Goal: Information Seeking & Learning: Learn about a topic

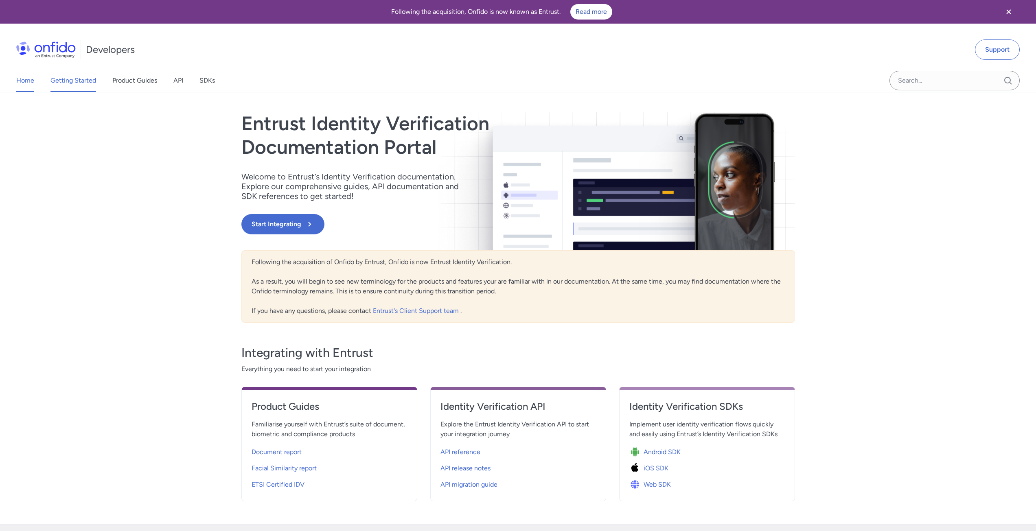
click at [73, 81] on link "Getting Started" at bounding box center [73, 80] width 46 height 23
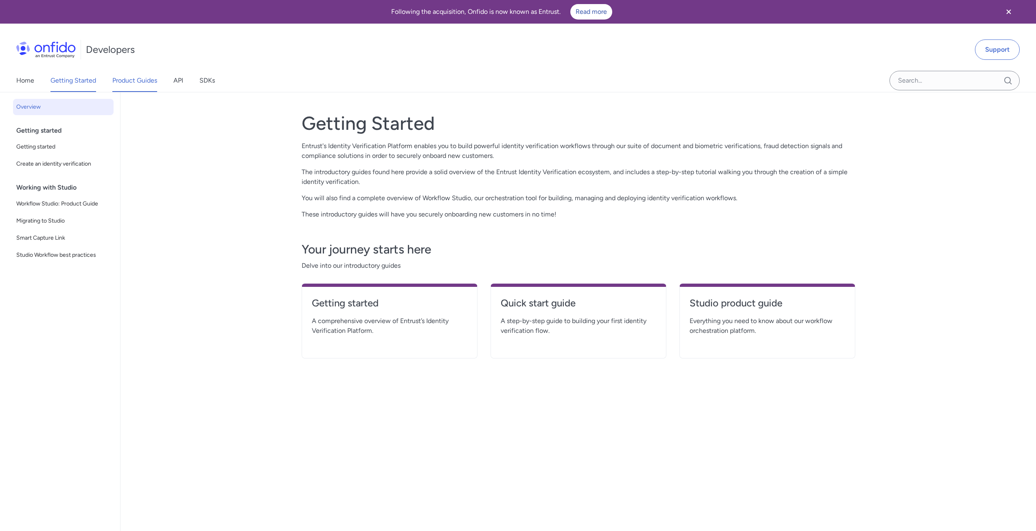
click at [147, 81] on link "Product Guides" at bounding box center [134, 80] width 45 height 23
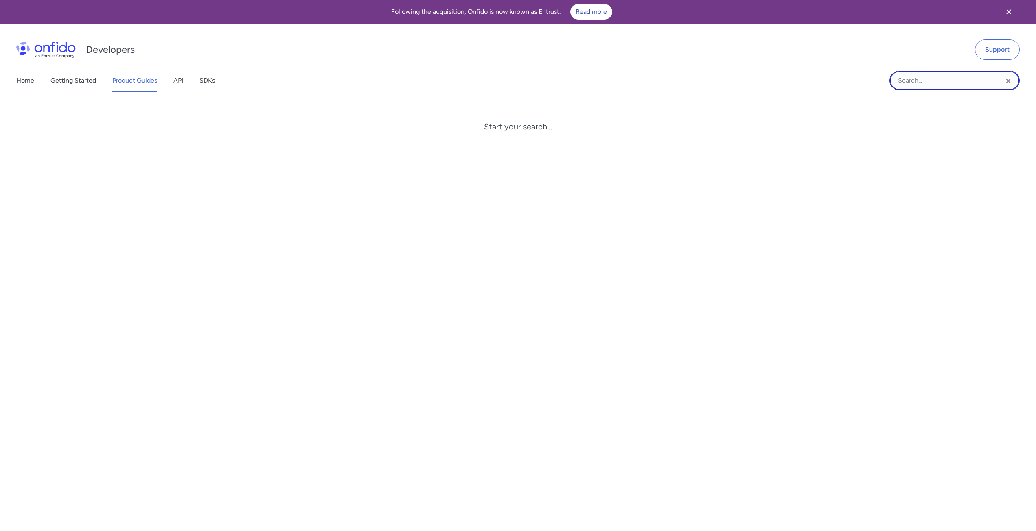
click at [954, 82] on input "Onfido search input field" at bounding box center [955, 81] width 130 height 20
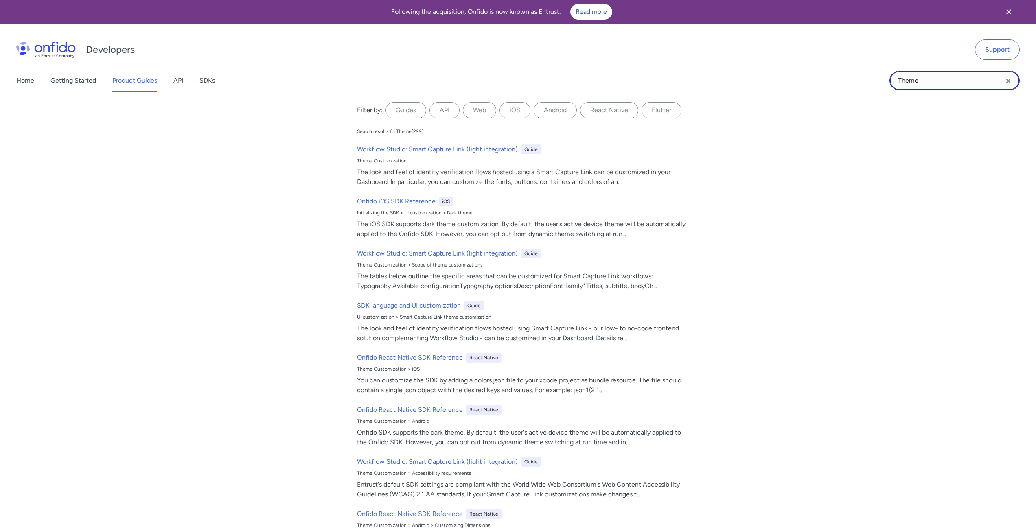
type input "Theme"
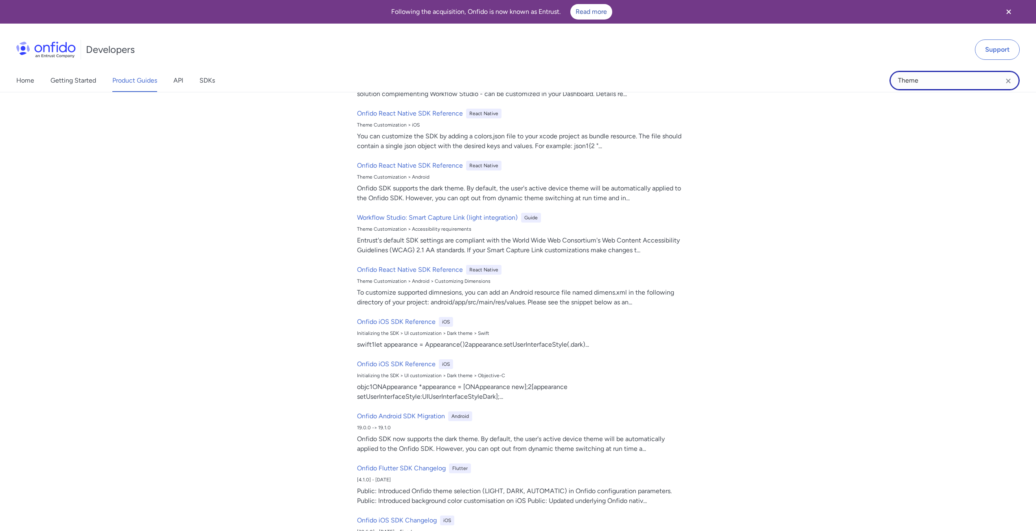
scroll to position [448, 0]
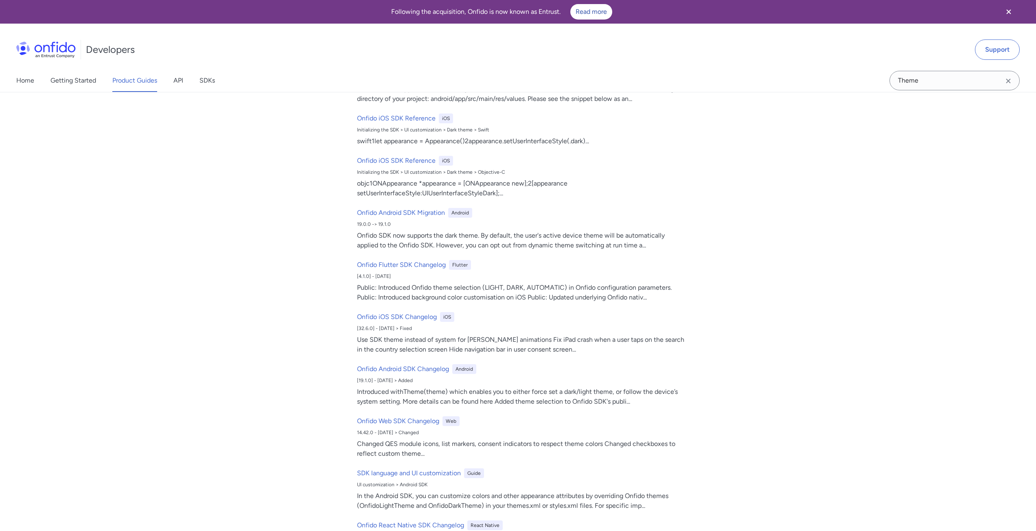
click at [235, 325] on div "Filter by: Guides API Web iOS Android React Native Flutter Filter by... Search …" at bounding box center [518, 327] width 1036 height 470
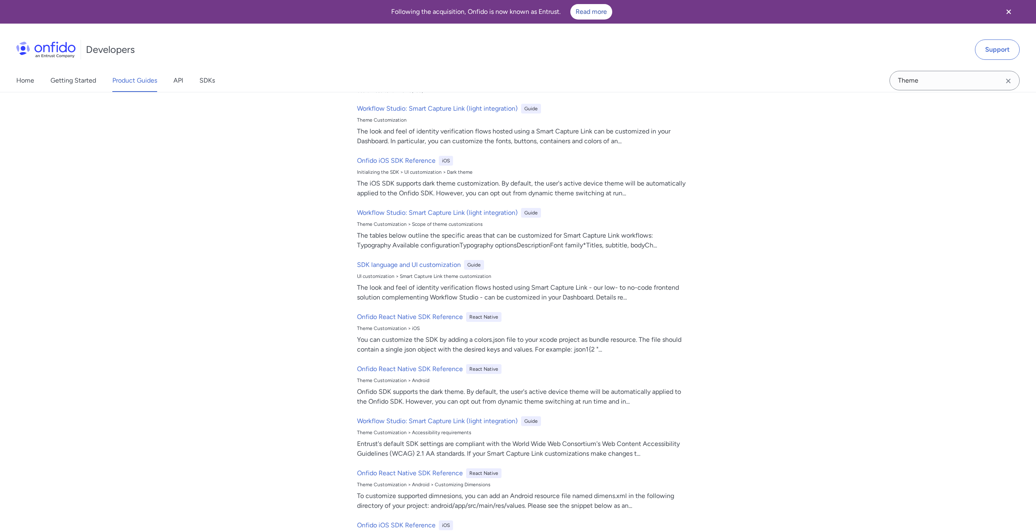
scroll to position [0, 0]
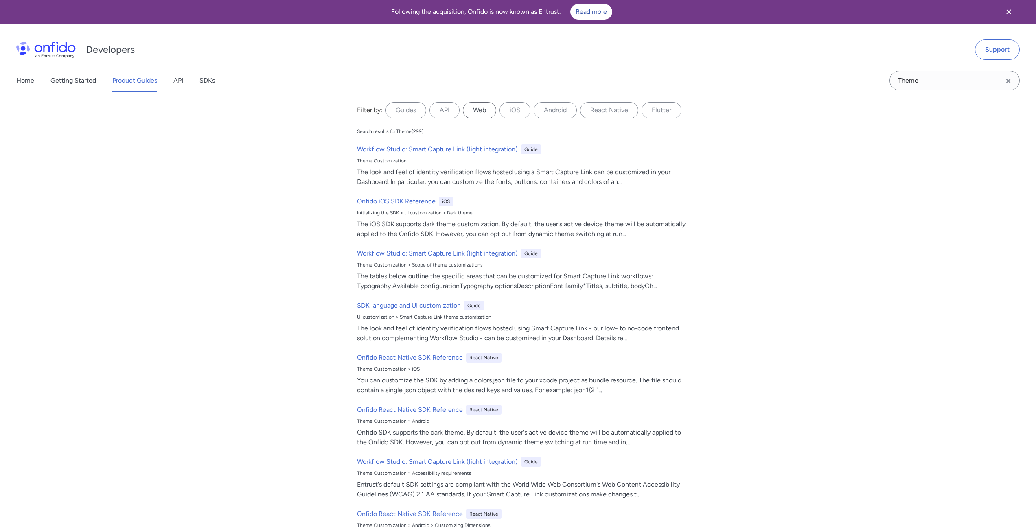
click at [472, 108] on label "Web" at bounding box center [479, 110] width 33 height 16
click at [0, 0] on input "Web" at bounding box center [0, 0] width 0 height 0
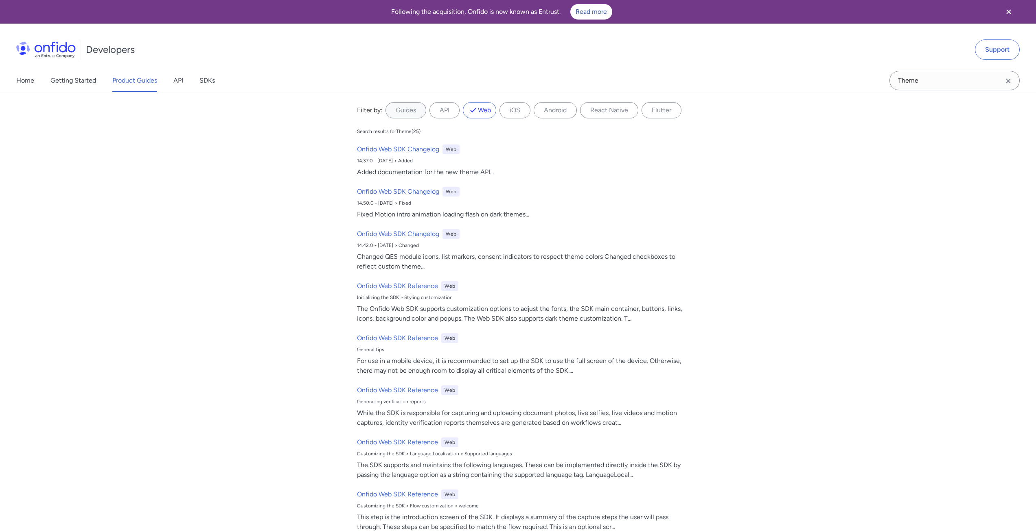
click at [741, 261] on div "Filter by: Guides API Web iOS Android React Native Flutter Filter by... Search …" at bounding box center [518, 327] width 1036 height 470
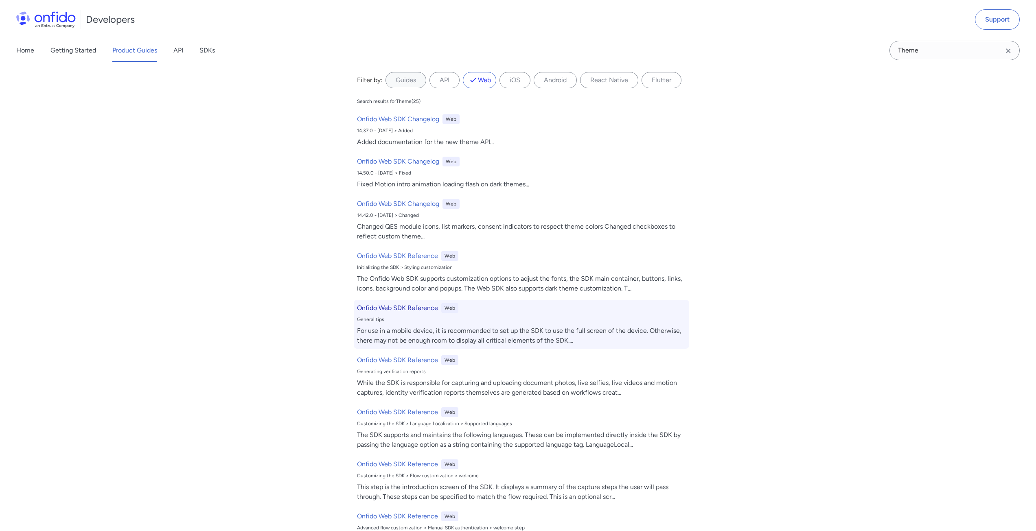
scroll to position [41, 0]
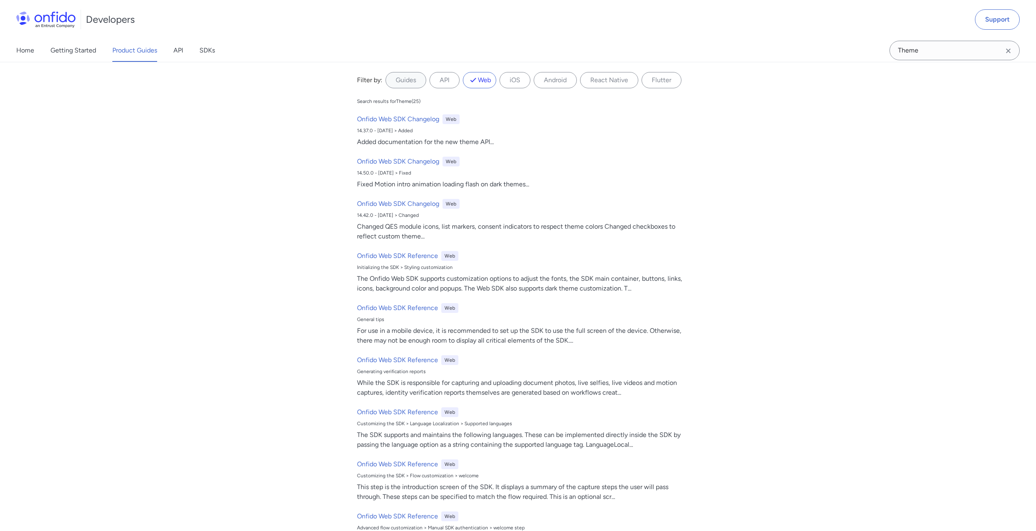
click at [1010, 52] on icon "Clear search field button" at bounding box center [1009, 51] width 10 height 10
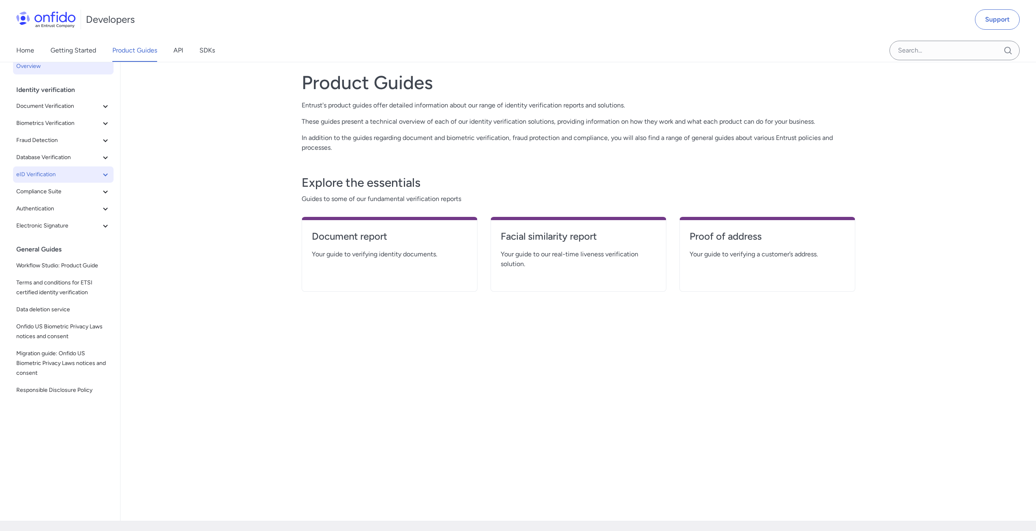
scroll to position [0, 0]
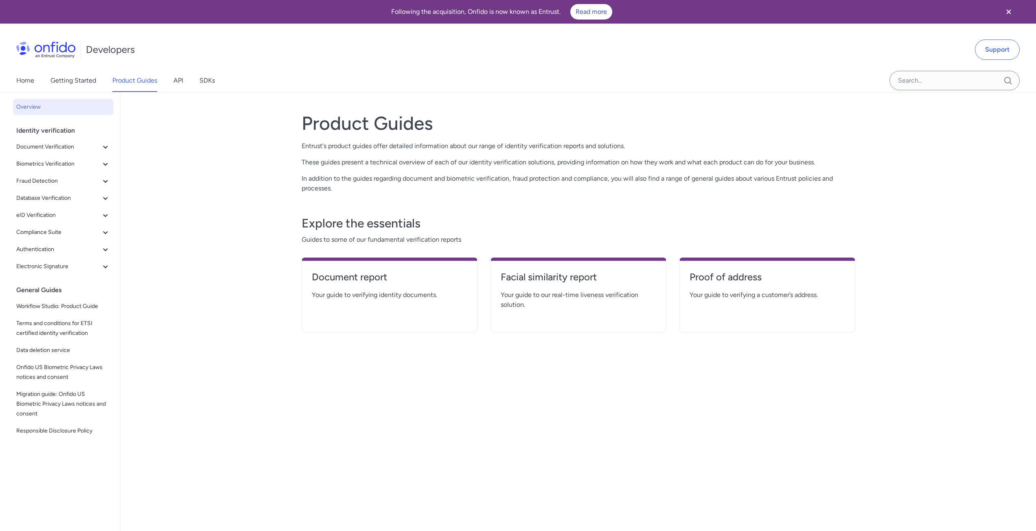
click at [137, 78] on link "Product Guides" at bounding box center [134, 80] width 45 height 23
click at [177, 81] on link "API" at bounding box center [178, 80] width 10 height 23
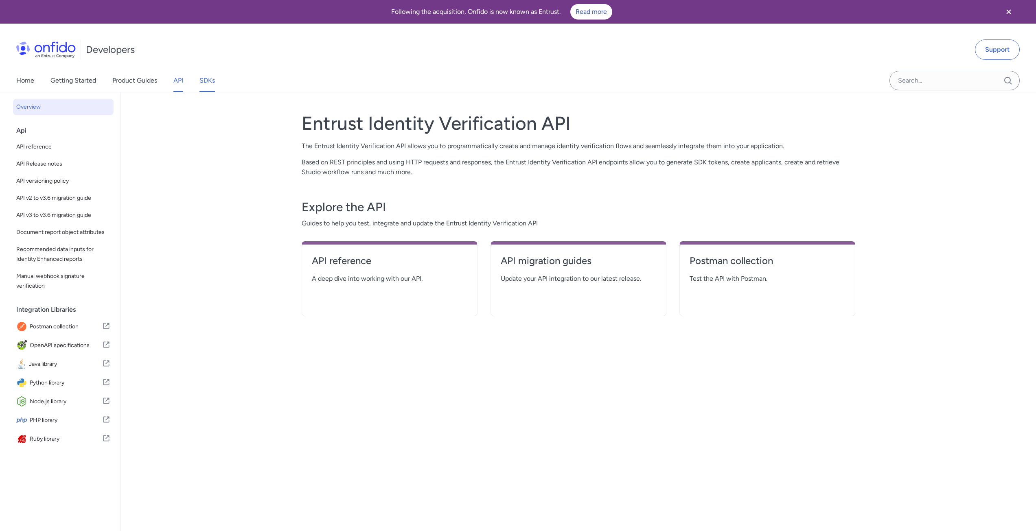
click at [200, 79] on link "SDKs" at bounding box center [207, 80] width 15 height 23
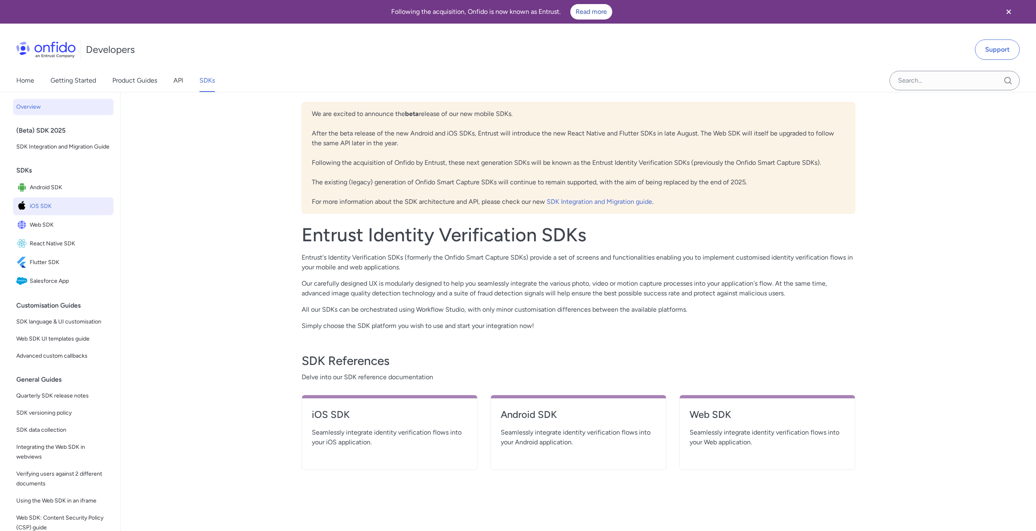
click at [46, 212] on span "iOS SDK" at bounding box center [70, 206] width 81 height 11
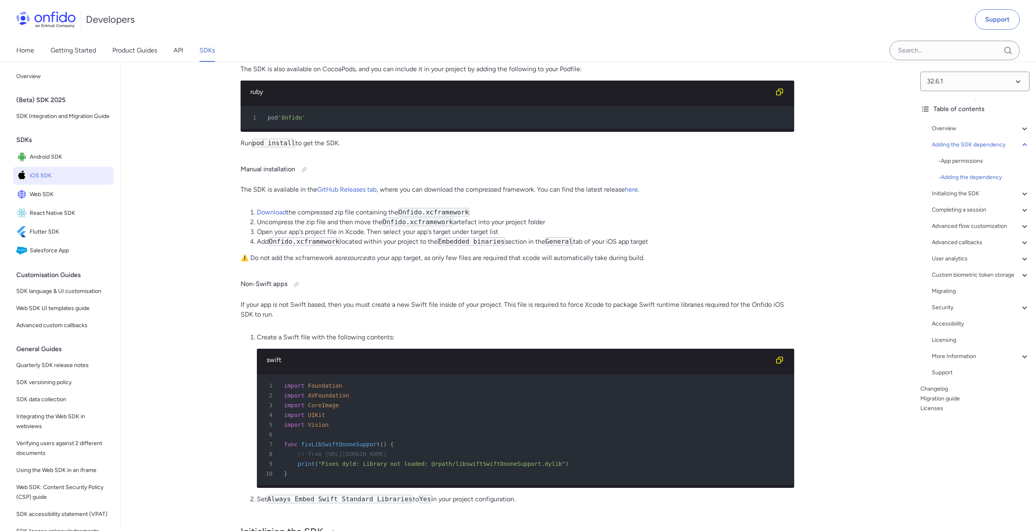
scroll to position [1466, 0]
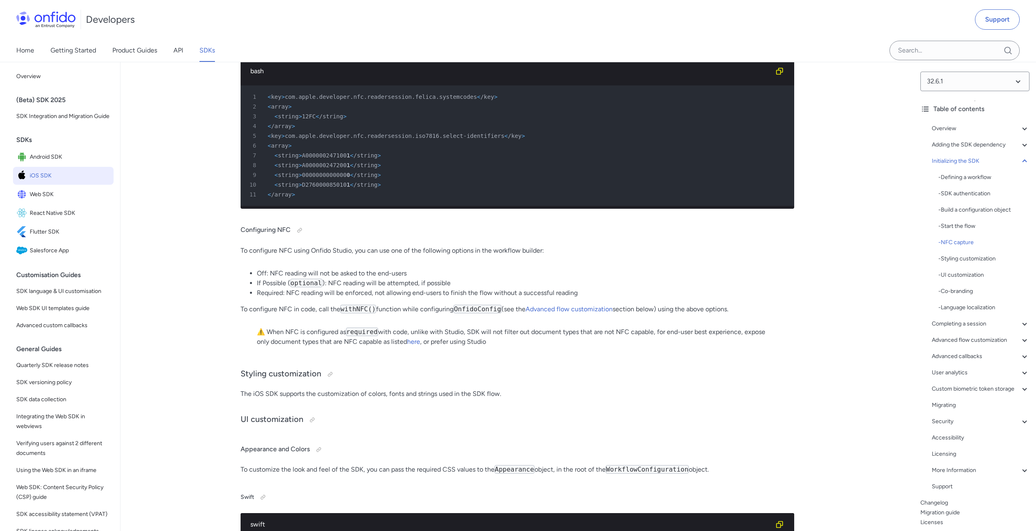
scroll to position [3054, 0]
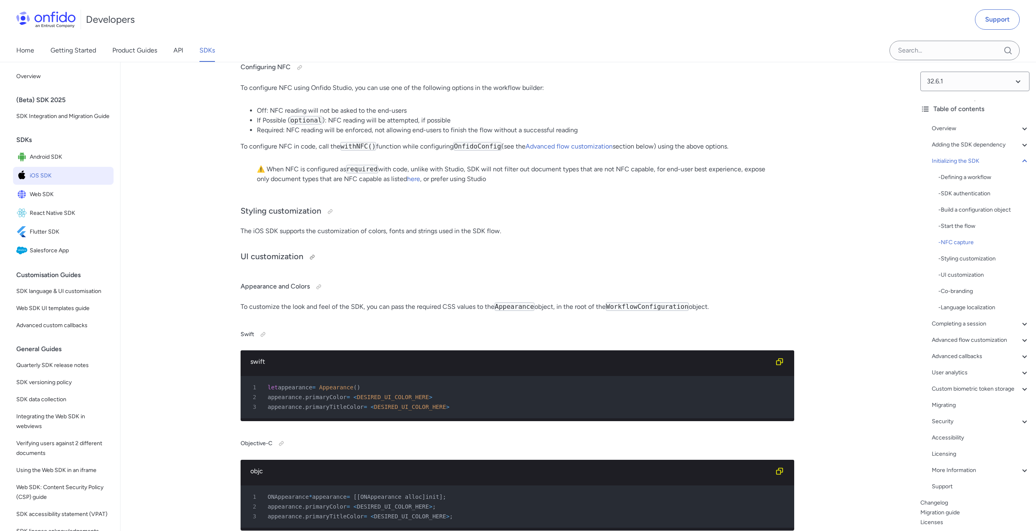
click at [277, 264] on h3 "UI customization" at bounding box center [518, 257] width 554 height 13
click at [361, 264] on h3 "UI customization" at bounding box center [518, 257] width 554 height 13
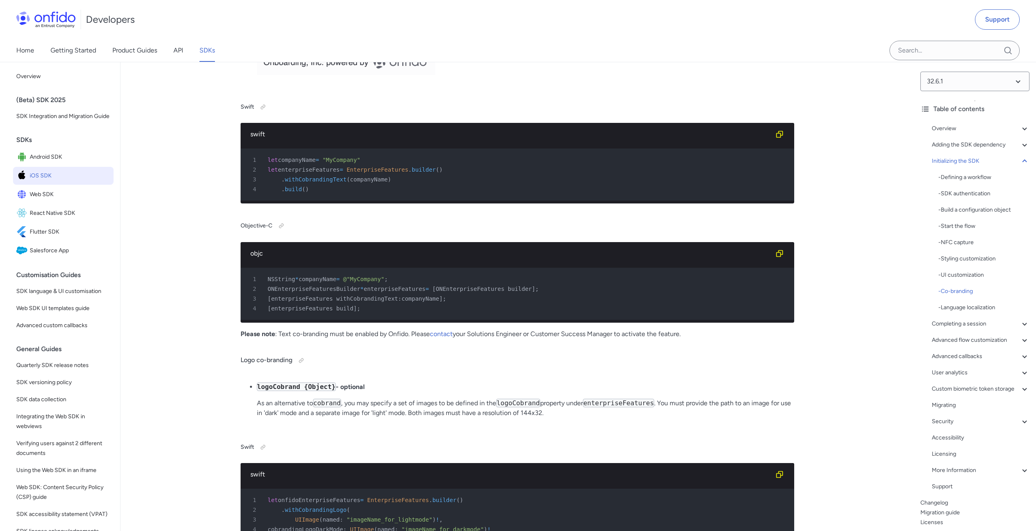
scroll to position [4154, 0]
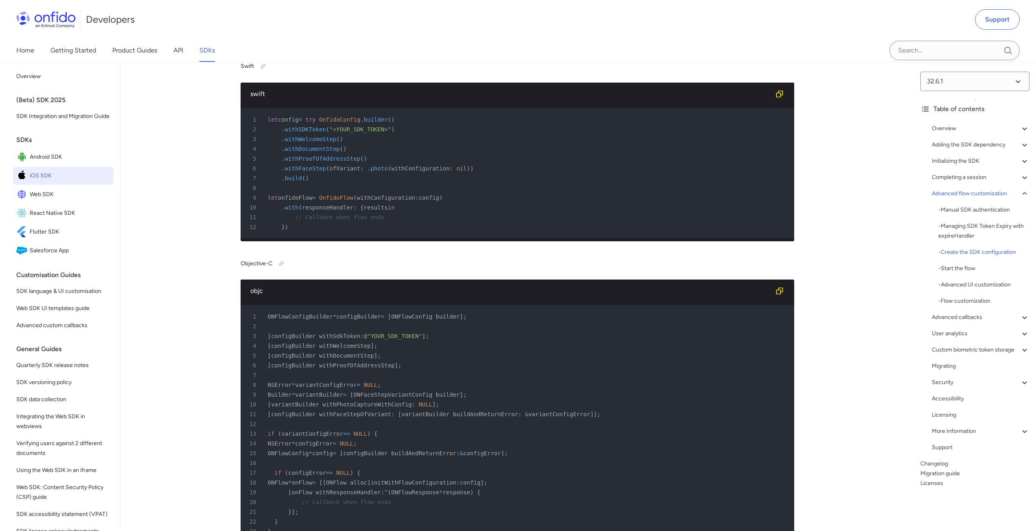
scroll to position [7371, 0]
